Goal: Task Accomplishment & Management: Manage account settings

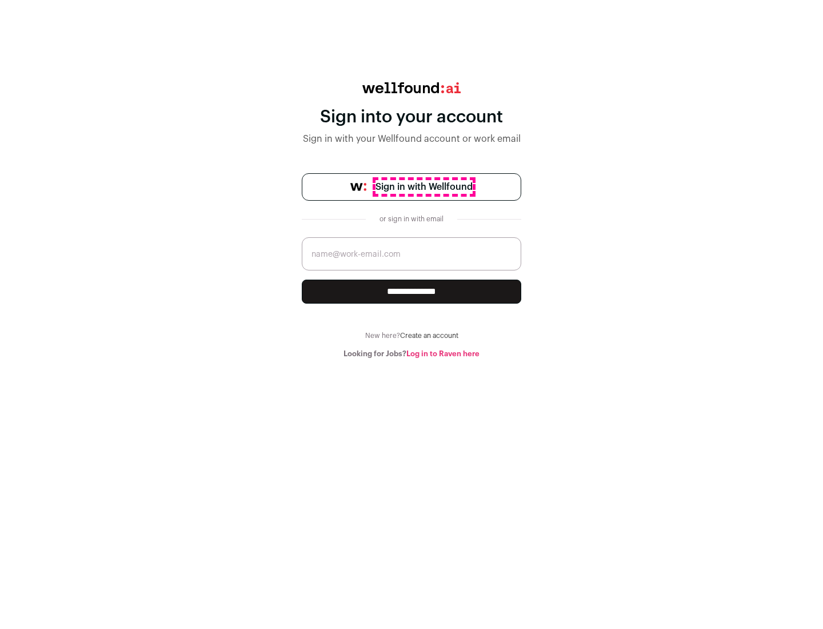
click at [424, 187] on span "Sign in with Wellfound" at bounding box center [424, 187] width 97 height 14
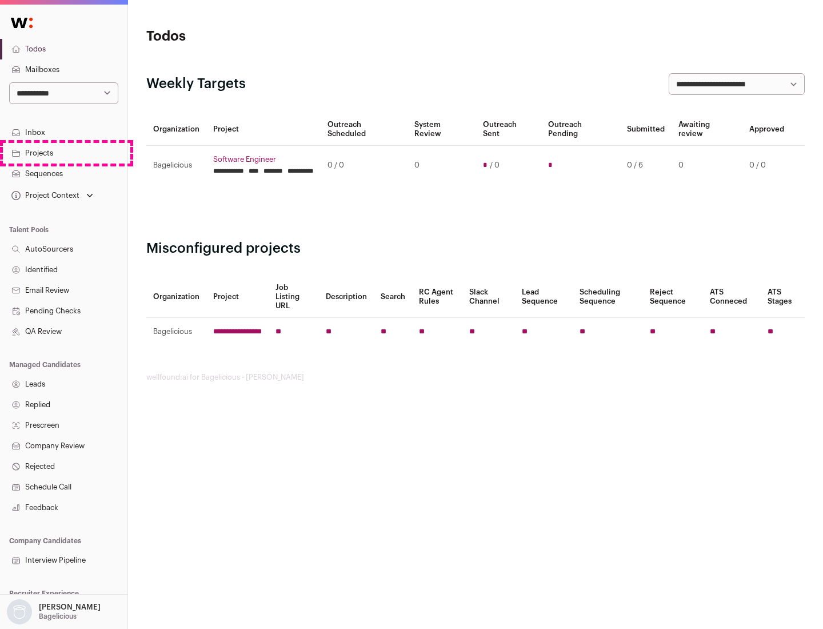
click at [63, 153] on link "Projects" at bounding box center [63, 153] width 127 height 21
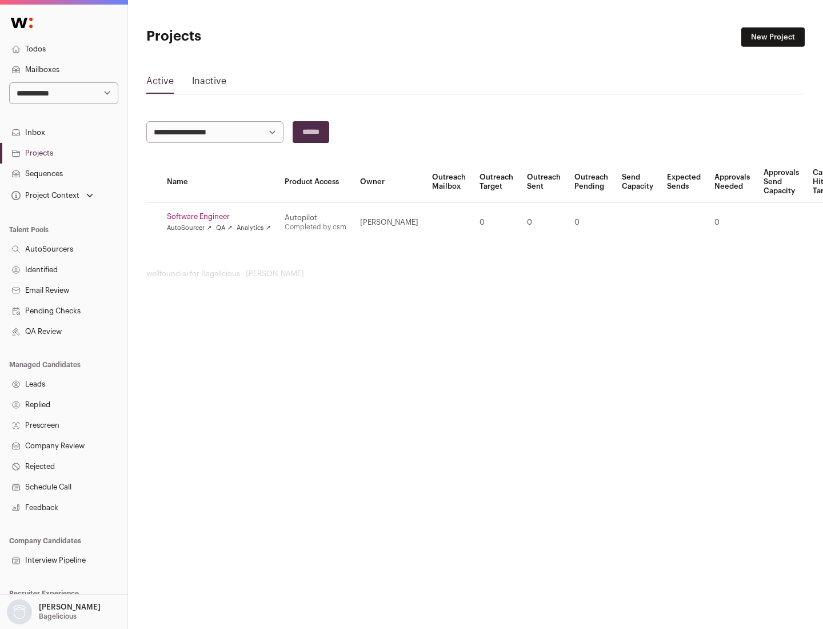
click at [222, 217] on link "Software Engineer" at bounding box center [219, 216] width 104 height 9
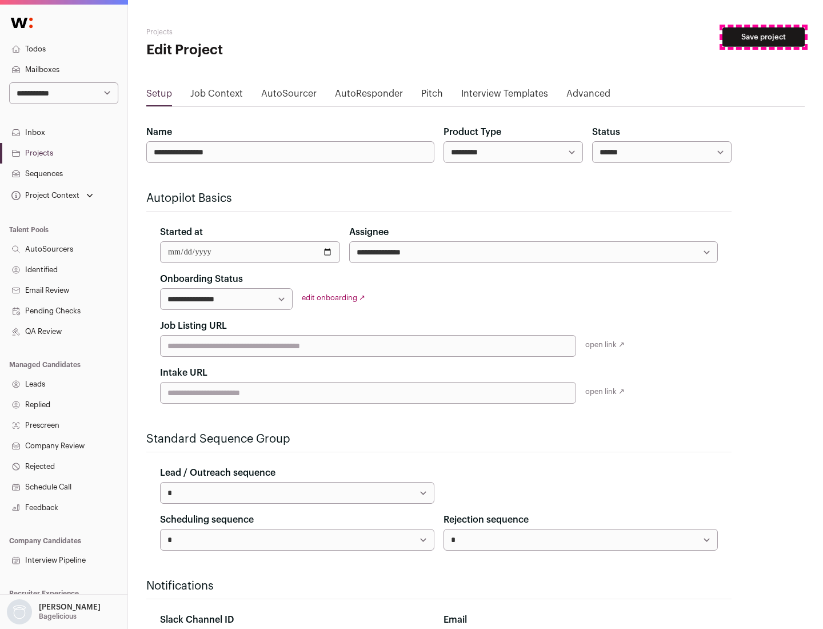
click at [764, 37] on button "Save project" at bounding box center [763, 36] width 82 height 19
